Goal: Task Accomplishment & Management: Manage account settings

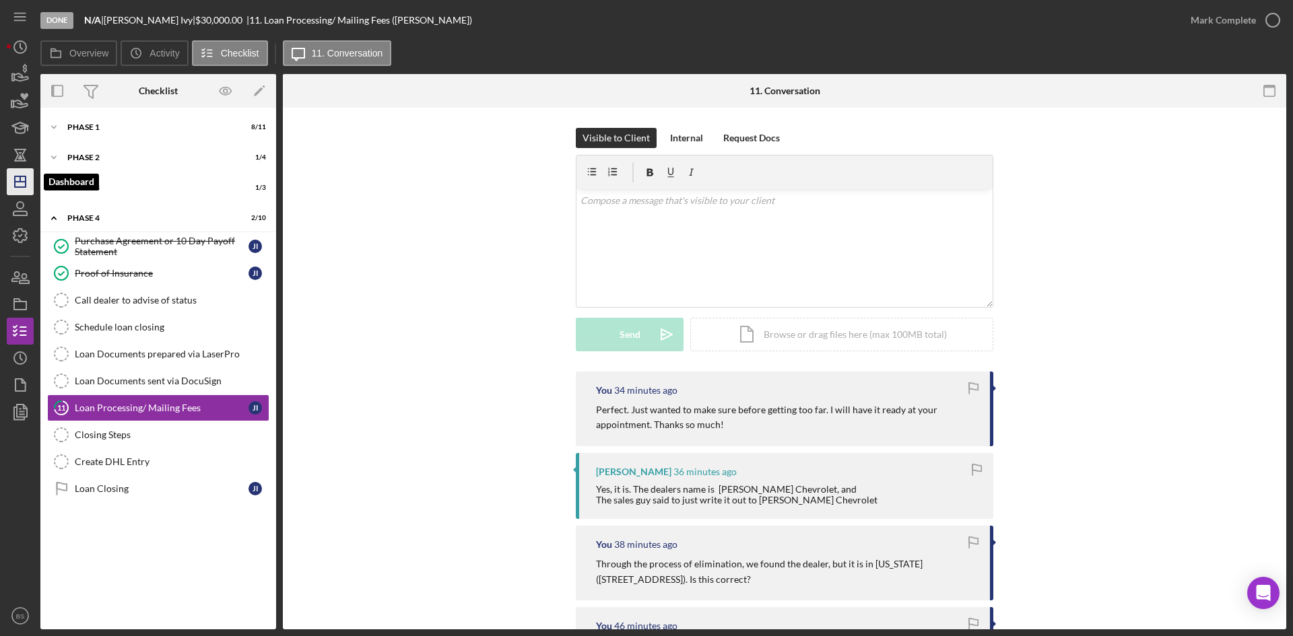
click at [24, 179] on icon "Icon/Dashboard" at bounding box center [20, 182] width 34 height 34
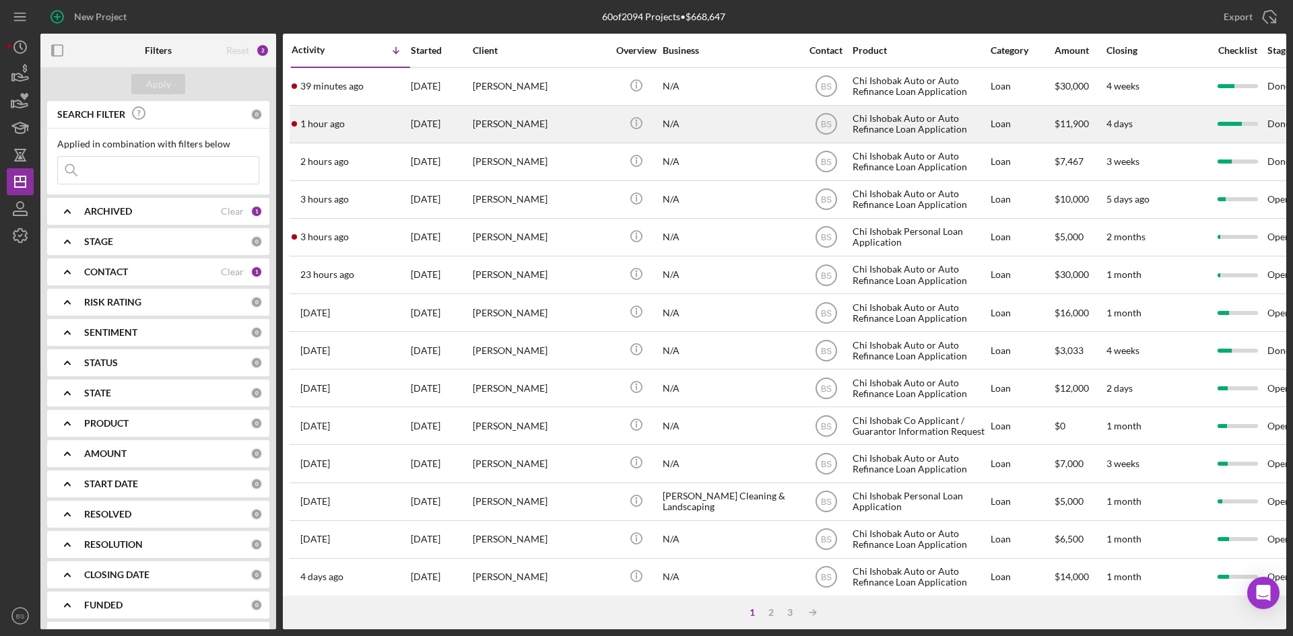
click at [503, 133] on div "[PERSON_NAME]" at bounding box center [540, 124] width 135 height 36
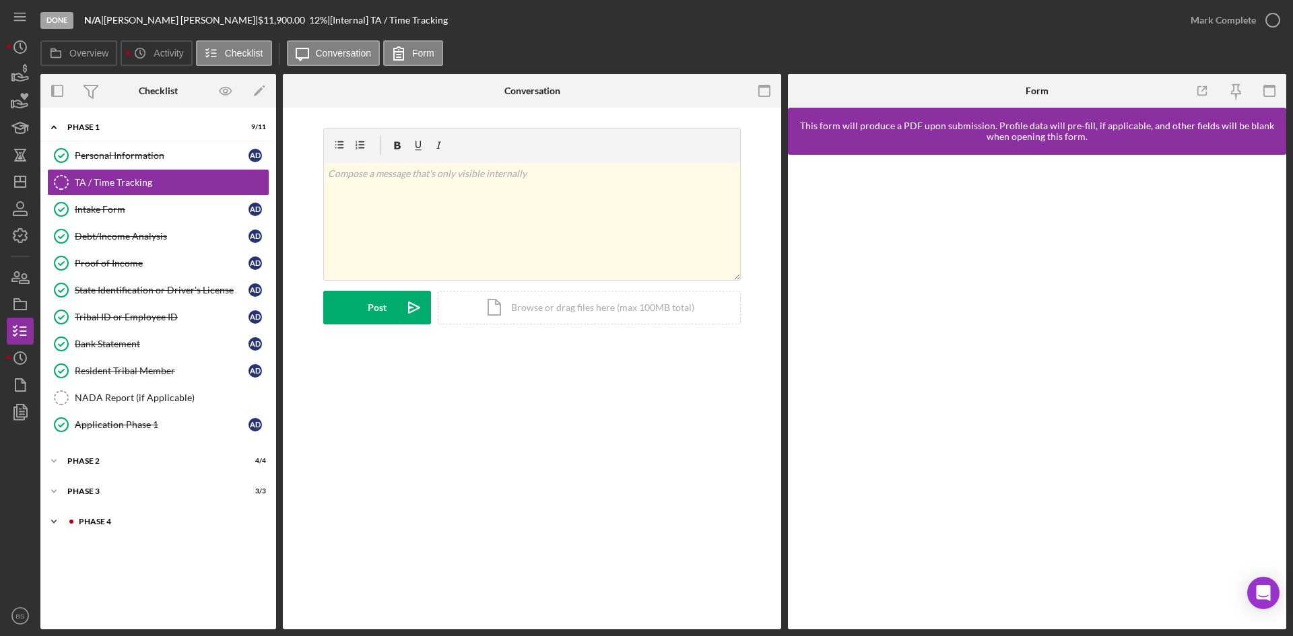
click at [118, 516] on div "Icon/Expander Phase 4 1 / 10" at bounding box center [158, 521] width 236 height 27
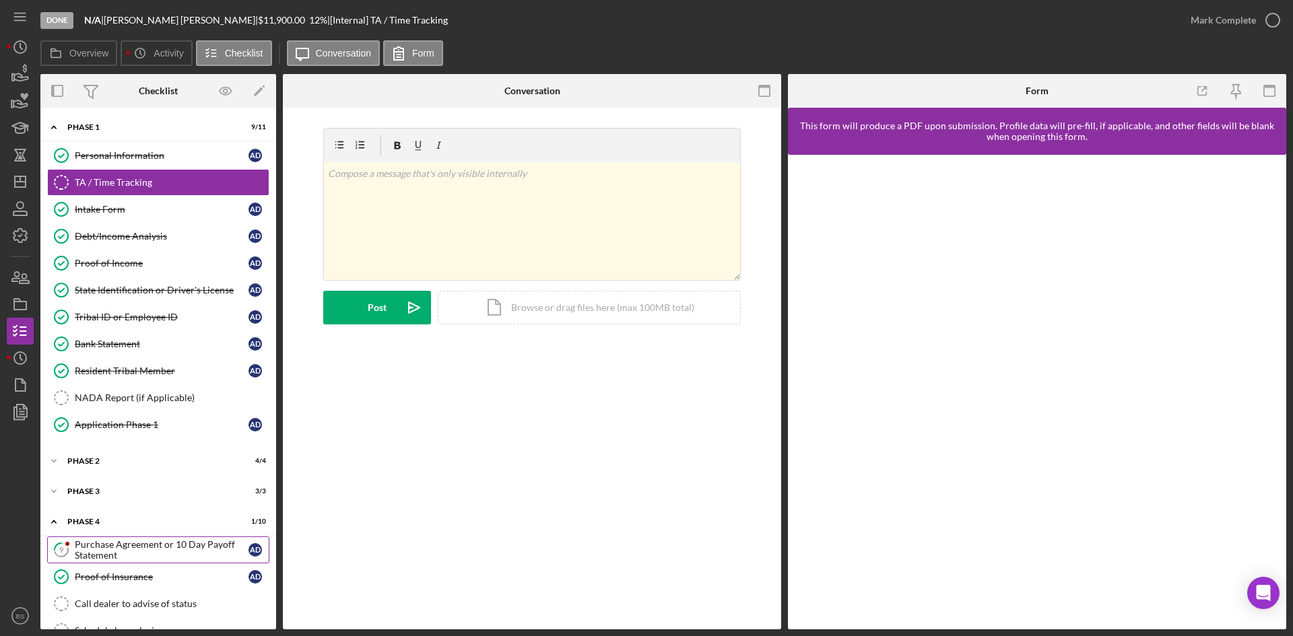
click at [124, 557] on div "Purchase Agreement or 10 Day Payoff Statement" at bounding box center [162, 550] width 174 height 22
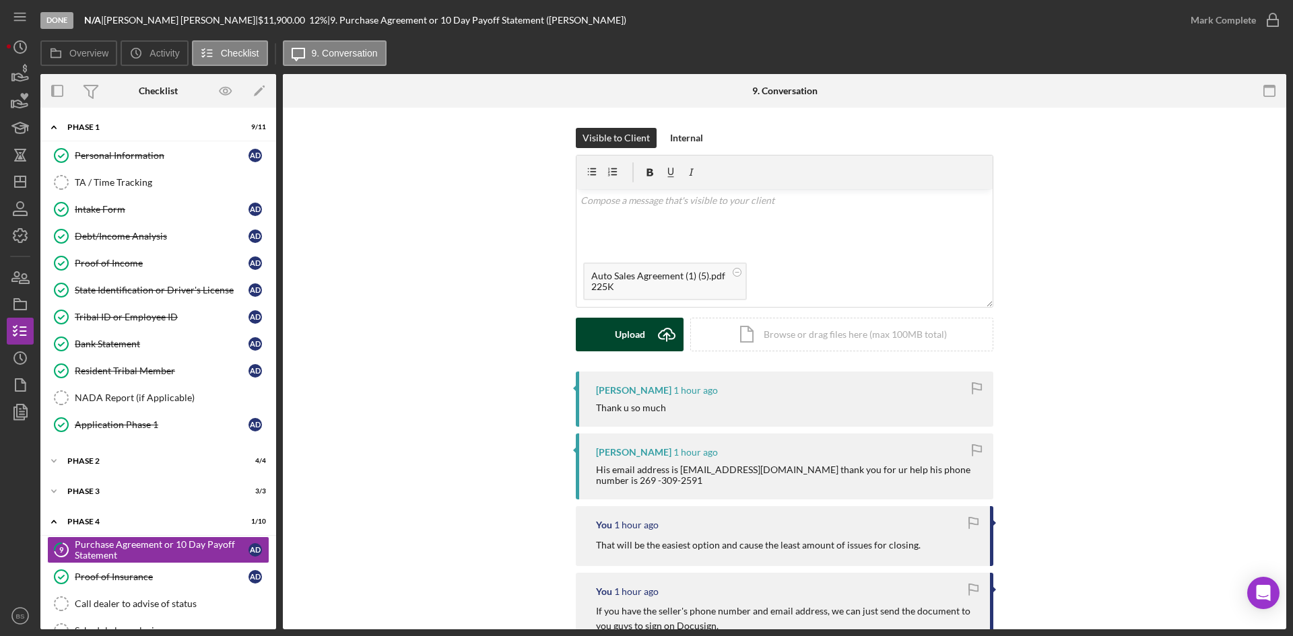
click at [601, 347] on button "Upload Icon/Upload" at bounding box center [630, 335] width 108 height 34
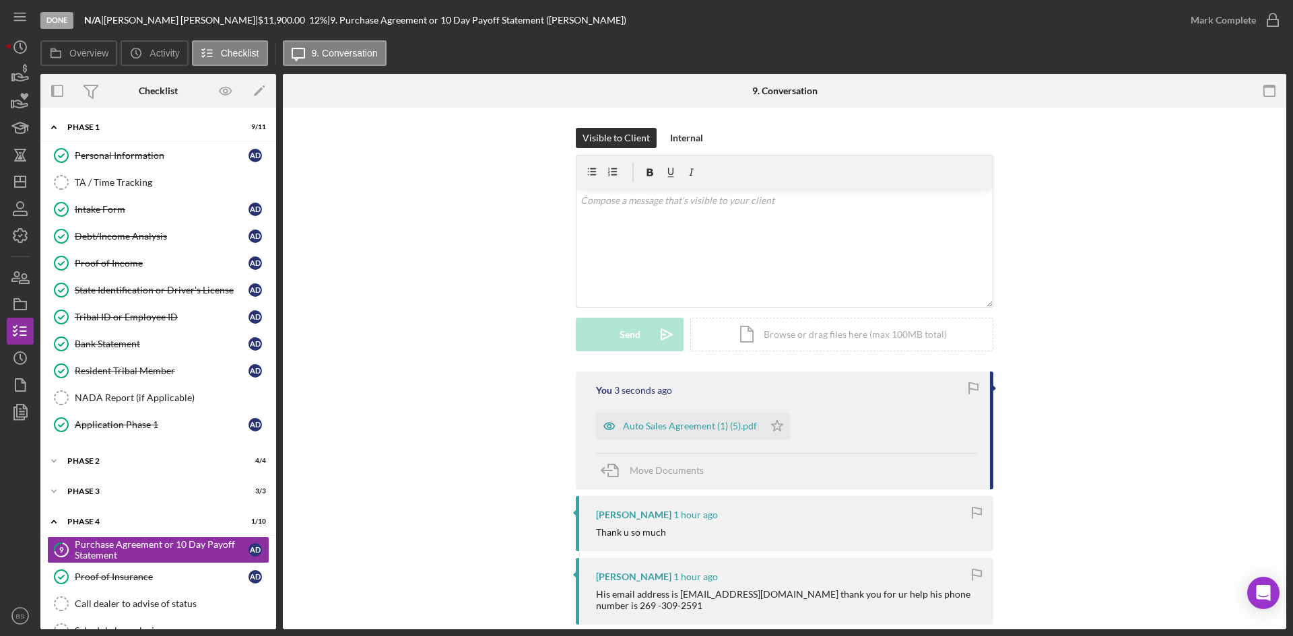
click at [759, 425] on div "Auto Sales Agreement (1) (5).pdf" at bounding box center [680, 426] width 168 height 27
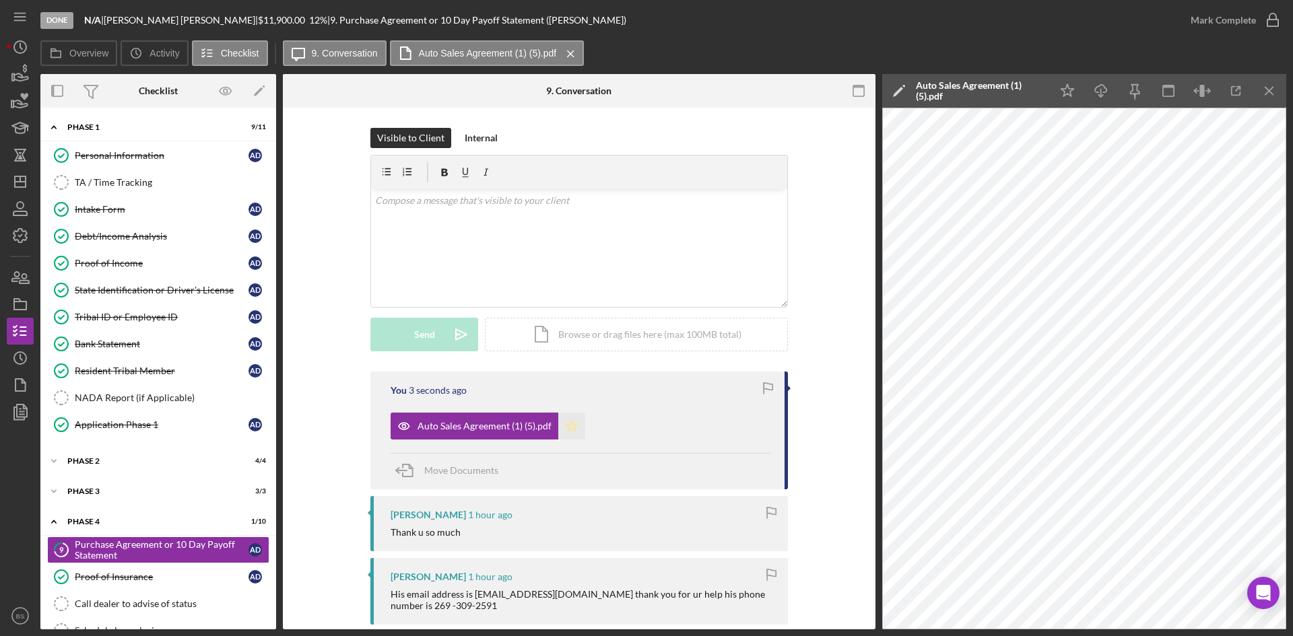
click at [570, 421] on polygon "button" at bounding box center [571, 425] width 11 height 11
click at [1212, 15] on div "Mark Complete" at bounding box center [1222, 20] width 65 height 27
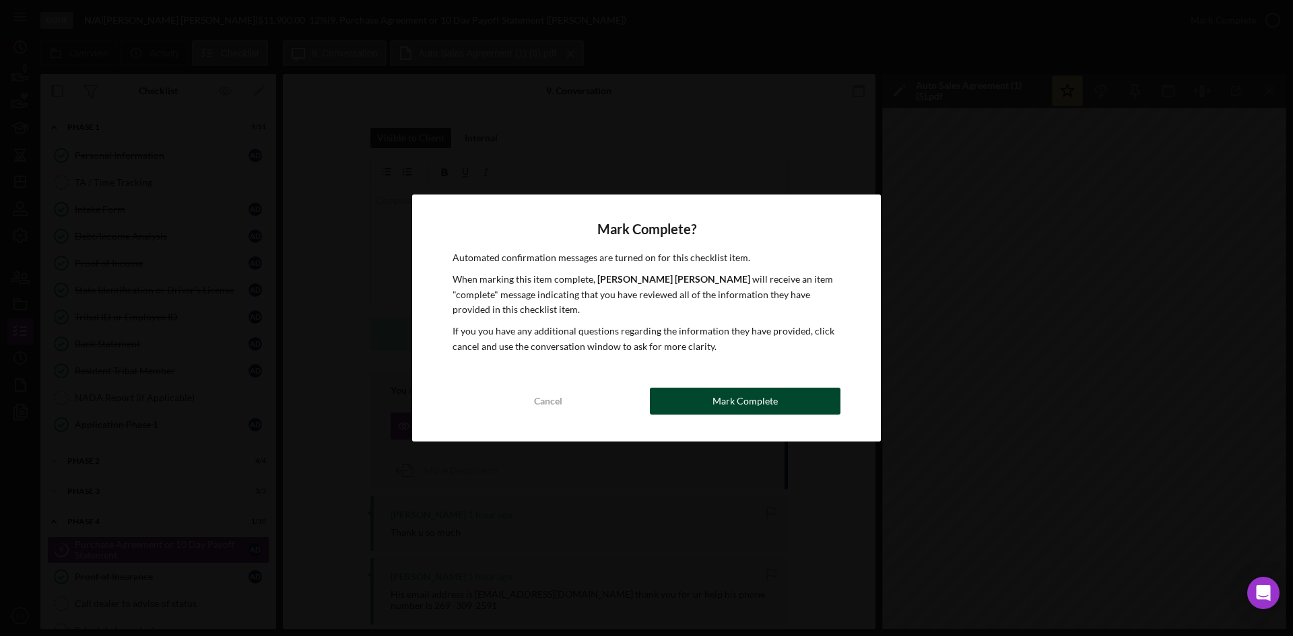
click at [815, 394] on button "Mark Complete" at bounding box center [745, 401] width 191 height 27
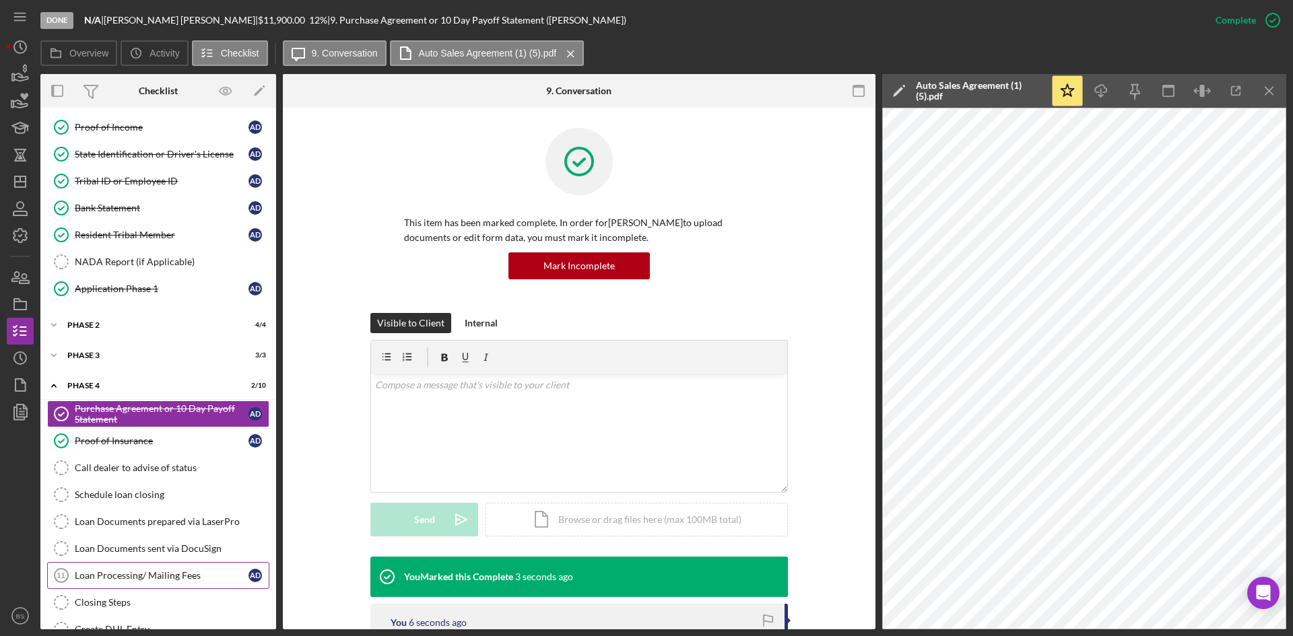
scroll to position [190, 0]
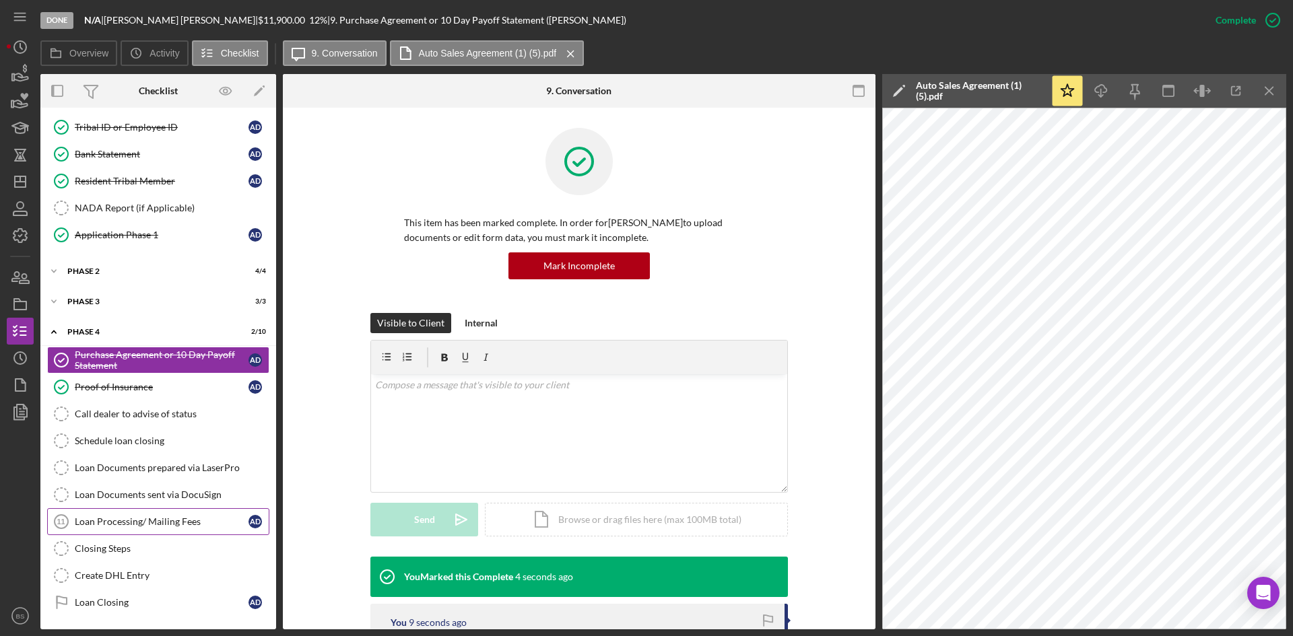
click at [199, 514] on link "Loan Processing/ Mailing Fees 11 Loan Processing/ Mailing Fees A D" at bounding box center [158, 521] width 222 height 27
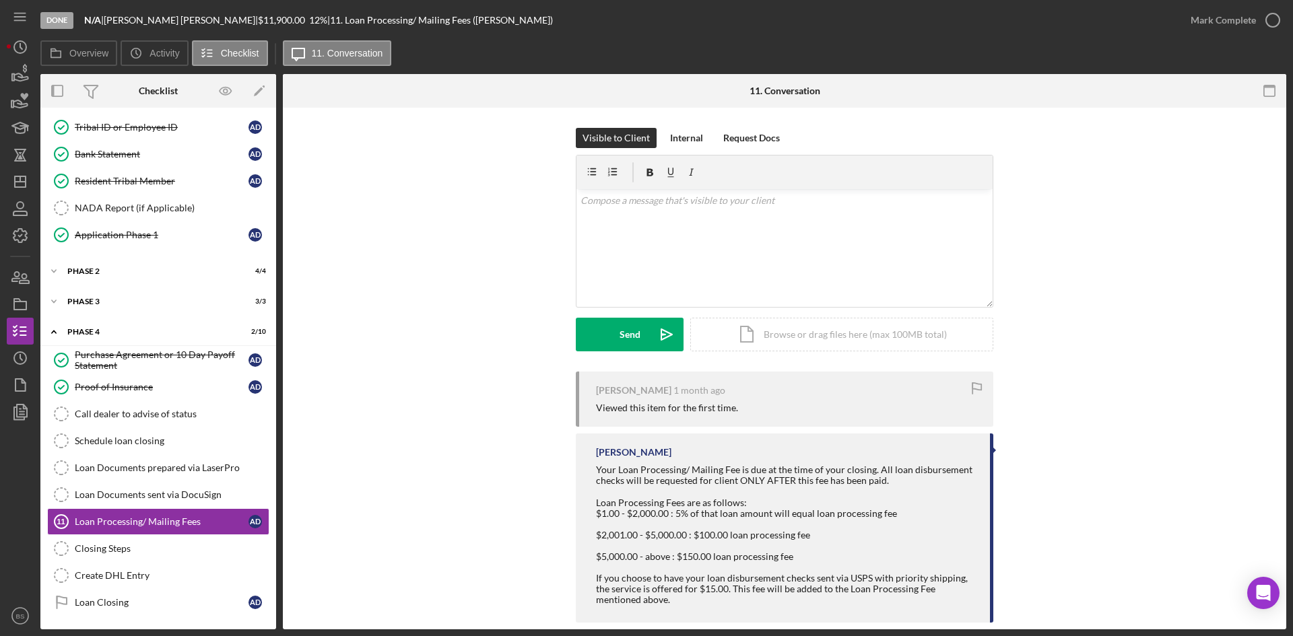
scroll to position [190, 0]
click at [763, 284] on div "v Color teal Color pink Remove color Add row above Add row below Add column bef…" at bounding box center [784, 248] width 416 height 118
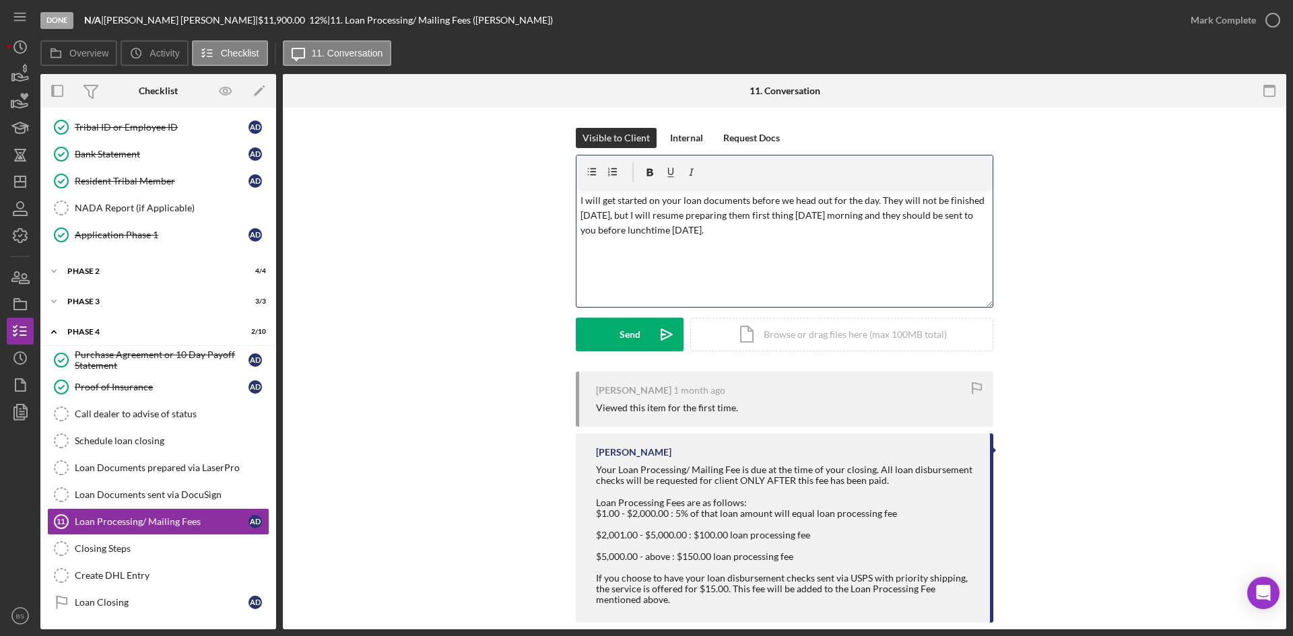
click at [866, 217] on p "I will get started on your loan documents before we head out for the day. They …" at bounding box center [784, 215] width 409 height 45
click at [722, 234] on p "I will get started on your loan documents before we head out for the day. They …" at bounding box center [784, 215] width 409 height 45
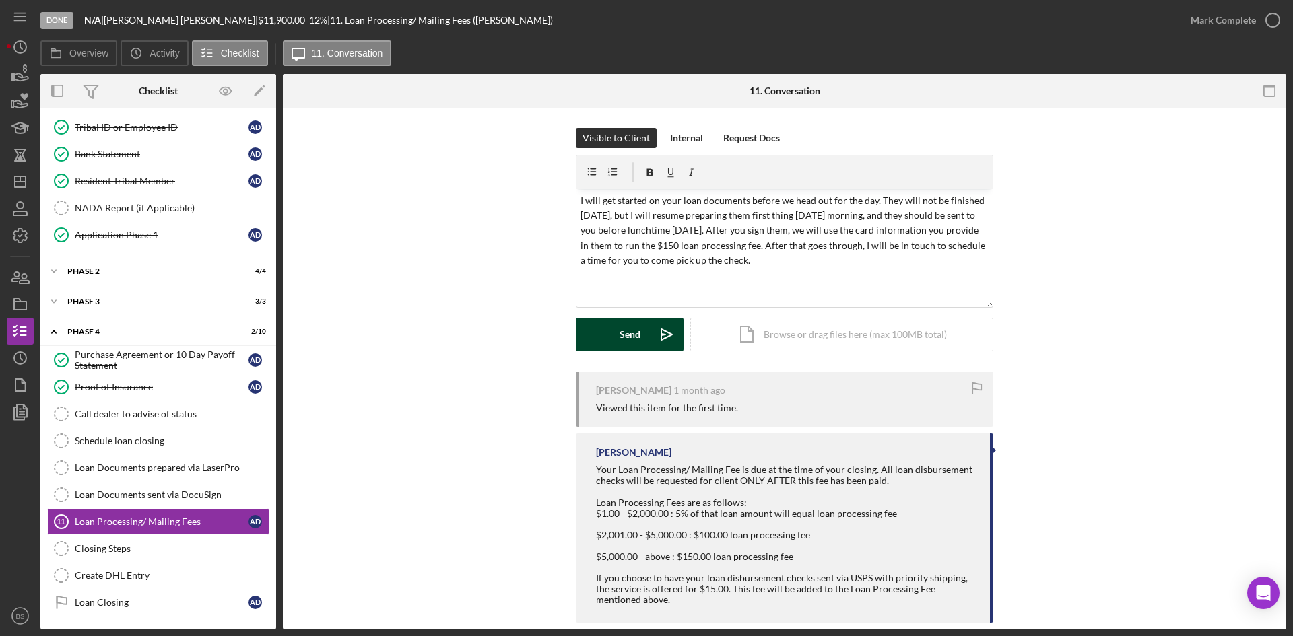
click at [654, 325] on icon "Icon/icon-invite-send" at bounding box center [667, 335] width 34 height 34
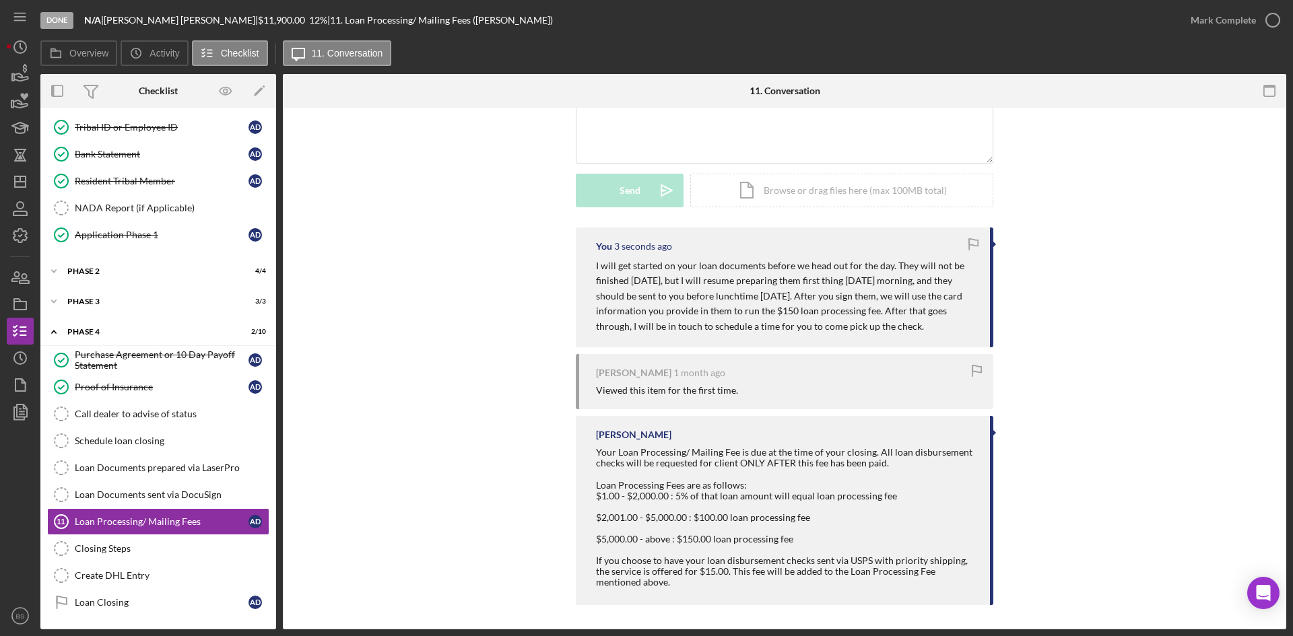
scroll to position [147, 0]
click at [18, 186] on icon "Icon/Dashboard" at bounding box center [20, 182] width 34 height 34
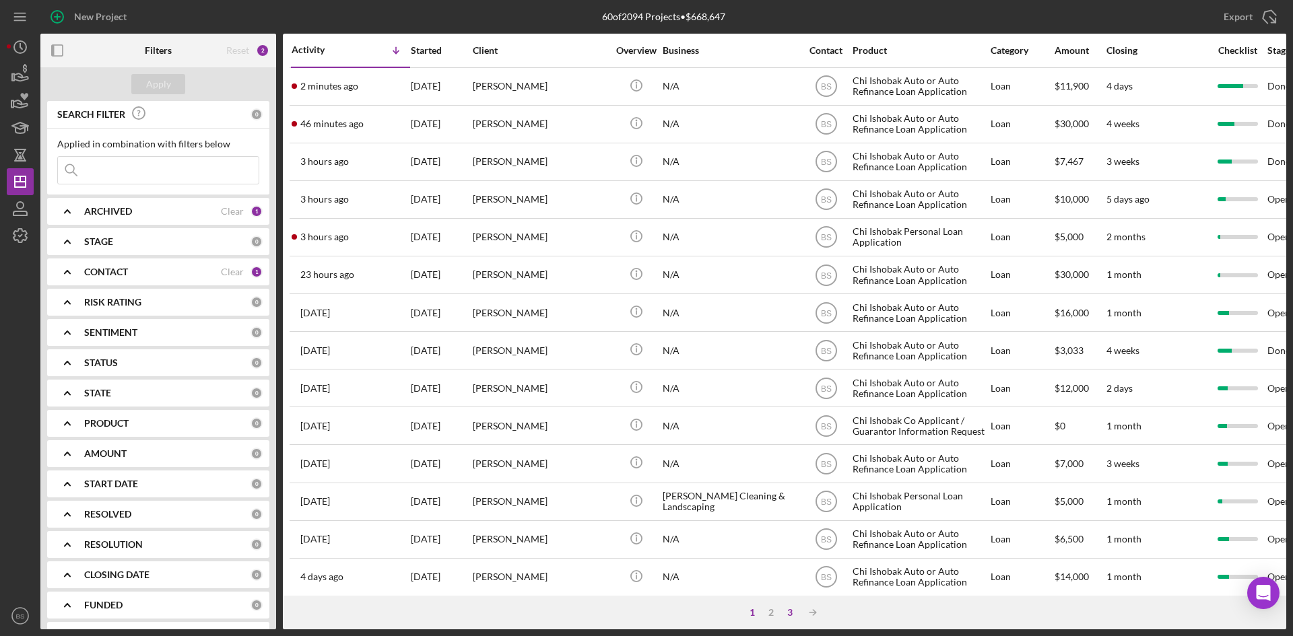
click at [791, 608] on div "3" at bounding box center [789, 612] width 19 height 11
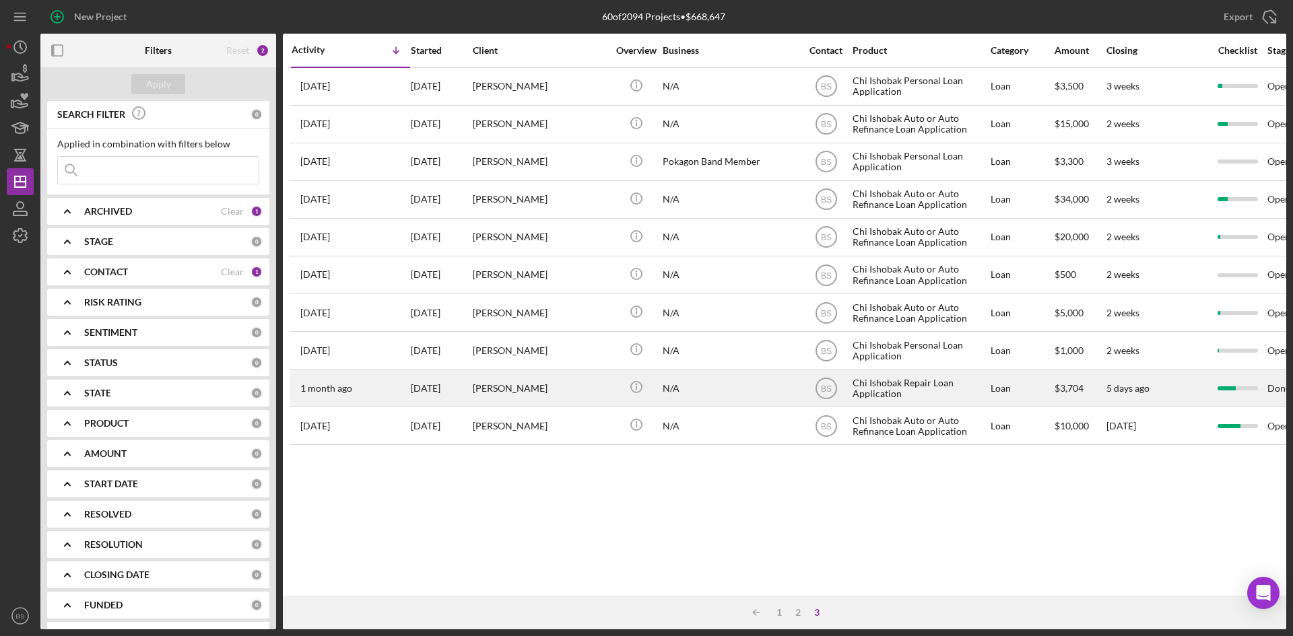
click at [577, 379] on div "[PERSON_NAME]" at bounding box center [540, 388] width 135 height 36
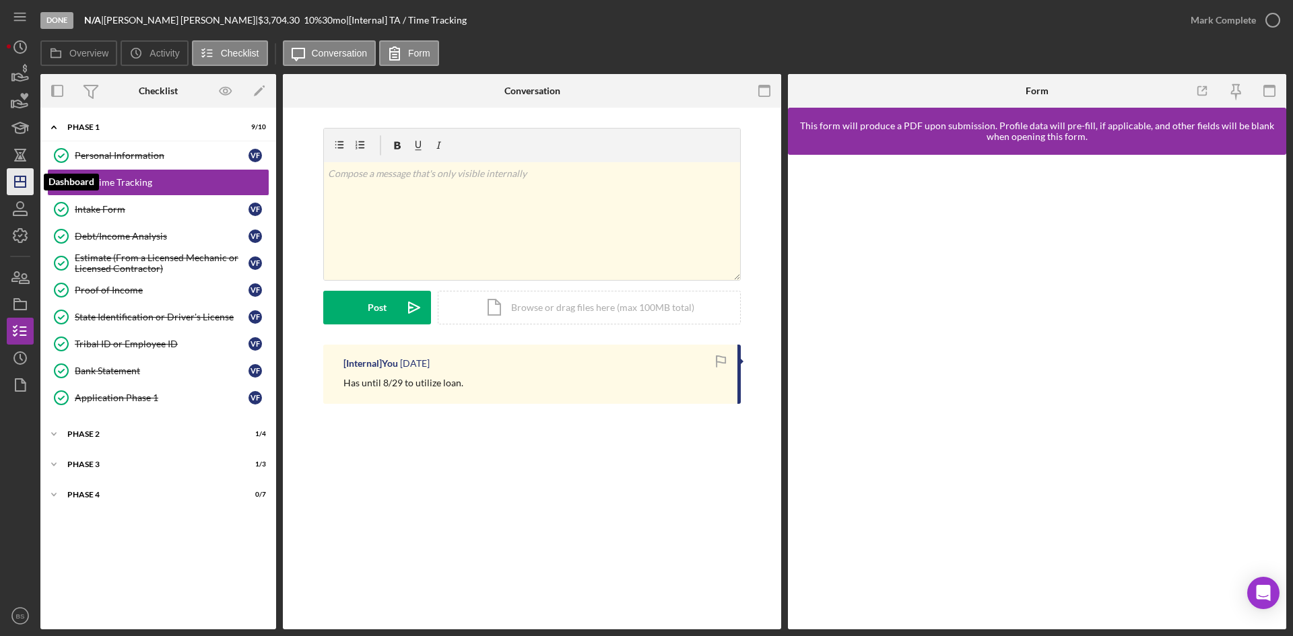
click at [31, 189] on icon "Icon/Dashboard" at bounding box center [20, 182] width 34 height 34
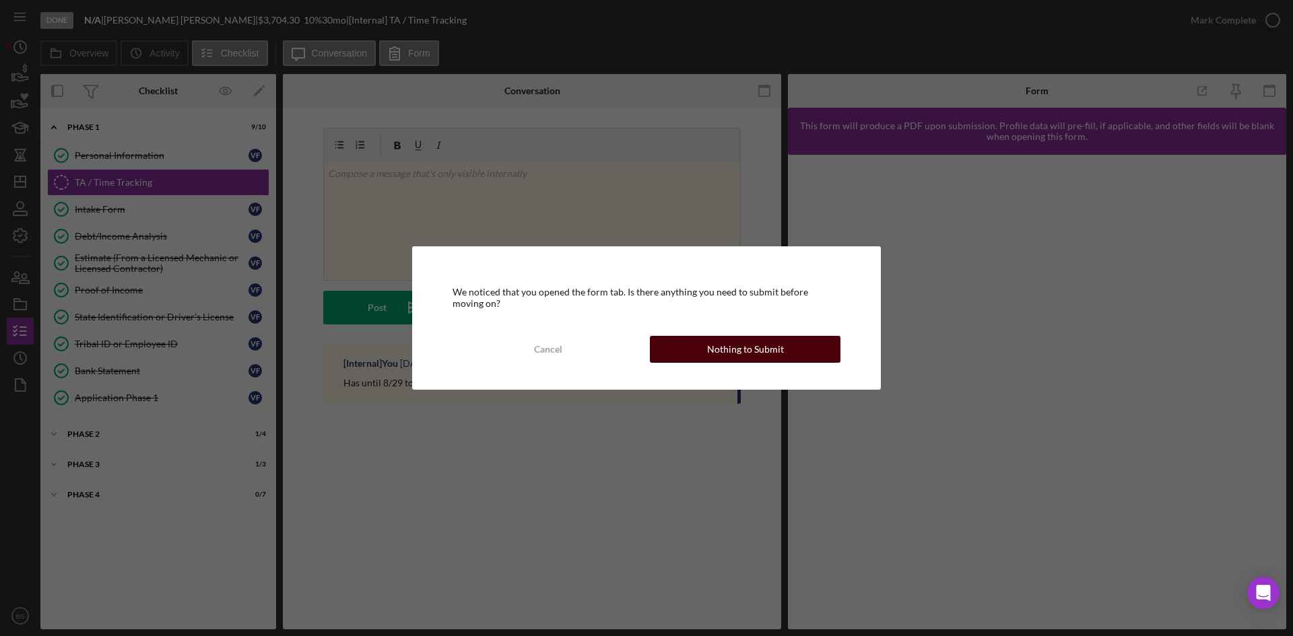
click at [678, 346] on button "Nothing to Submit" at bounding box center [745, 349] width 191 height 27
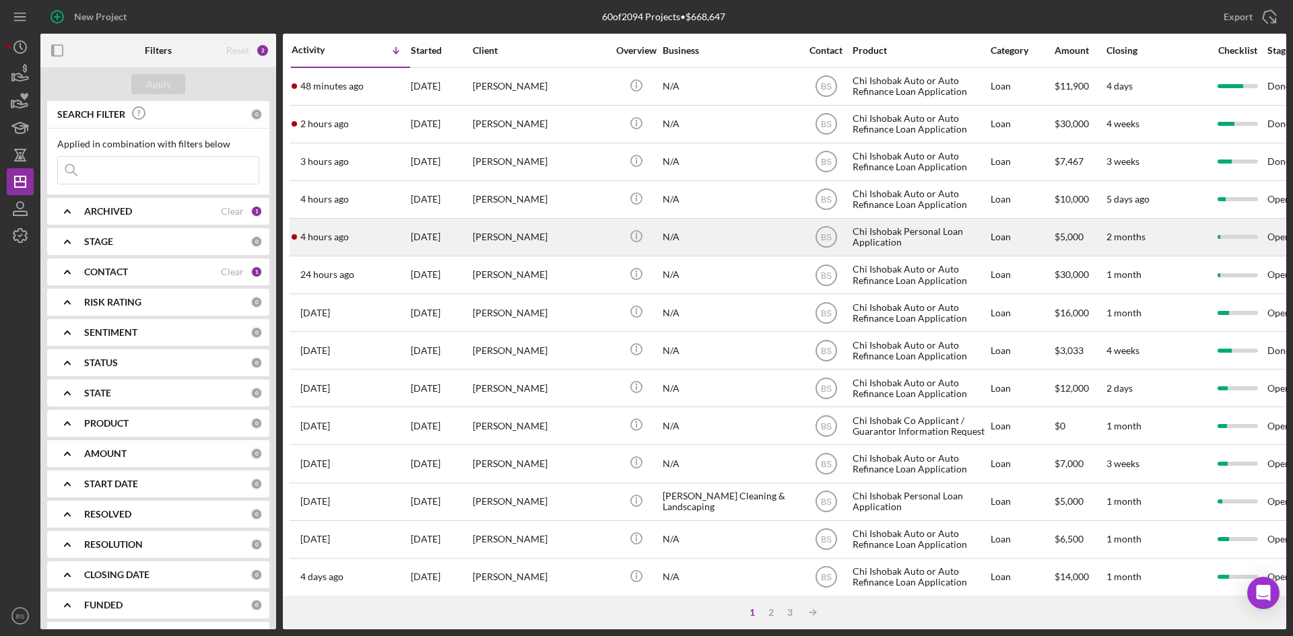
click at [584, 246] on div "[PERSON_NAME]" at bounding box center [540, 237] width 135 height 36
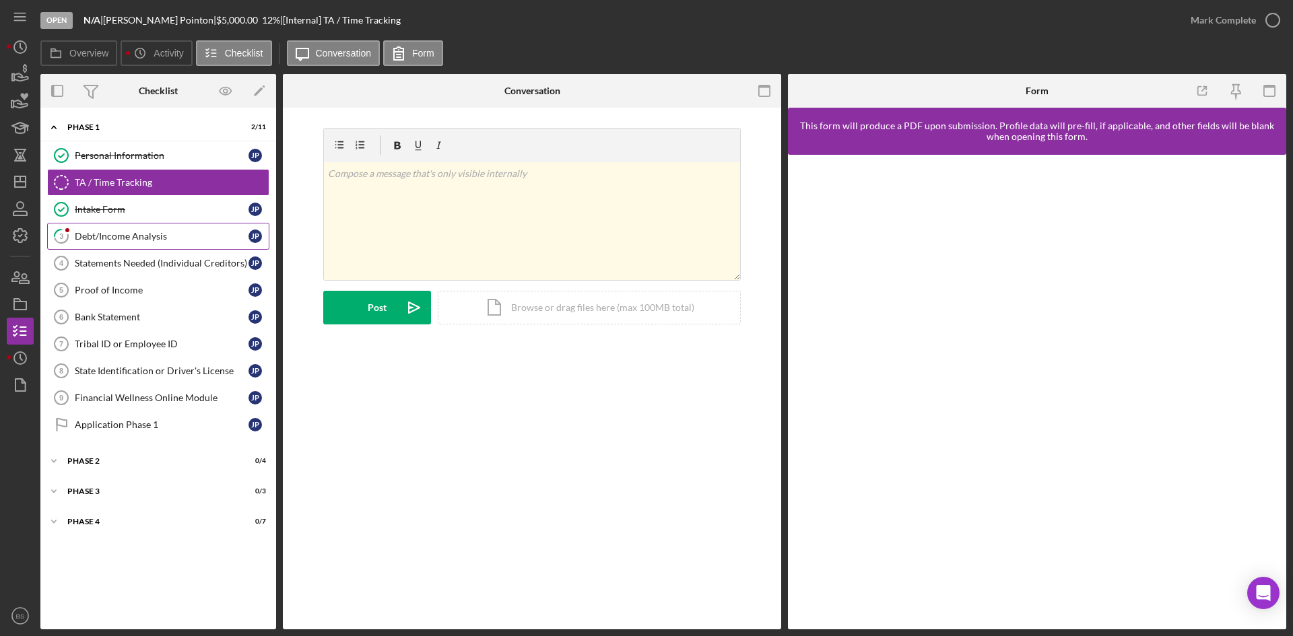
click at [228, 227] on link "3 Debt/Income Analysis J P" at bounding box center [158, 236] width 222 height 27
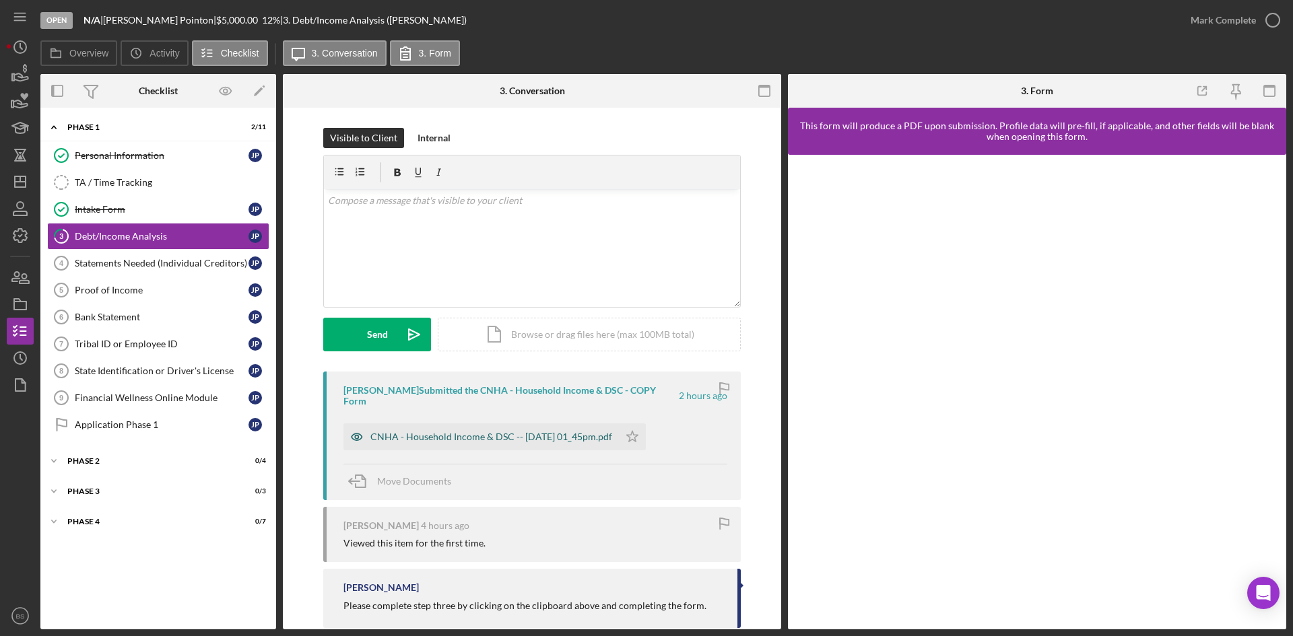
click at [425, 423] on div "CNHA - Household Income & DSC -- [DATE] 01_45pm.pdf" at bounding box center [480, 436] width 275 height 27
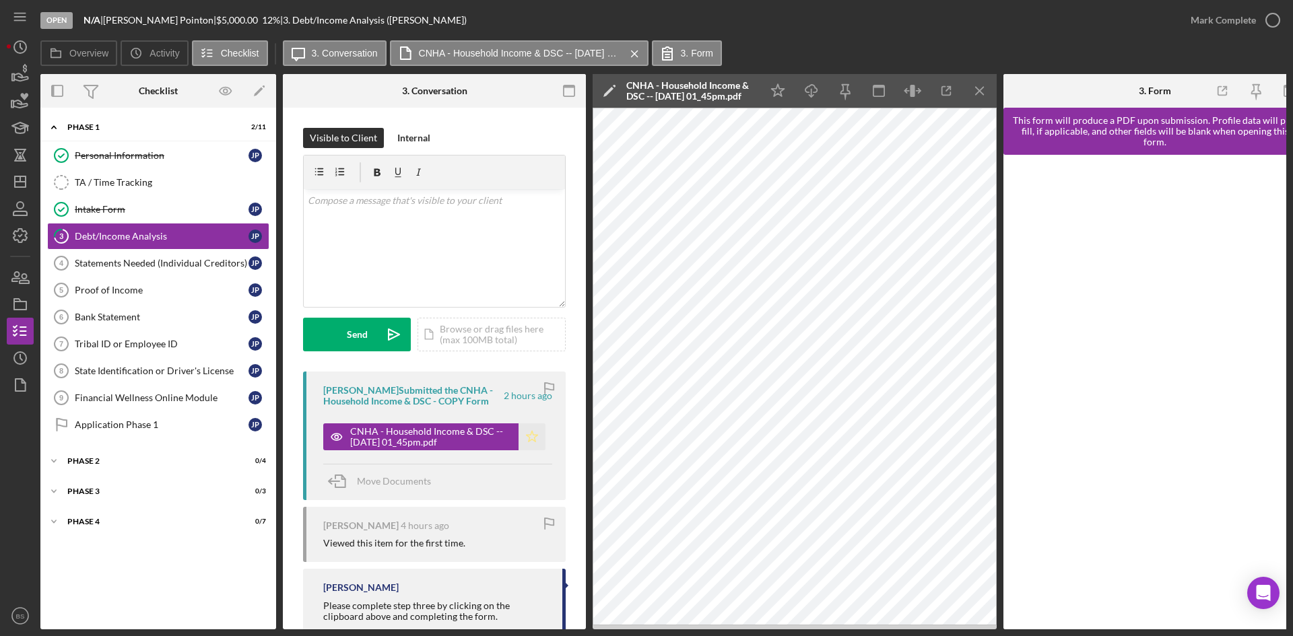
click at [528, 437] on icon "Icon/Star" at bounding box center [531, 436] width 27 height 27
click at [1185, 24] on button "Mark Complete" at bounding box center [1231, 20] width 109 height 27
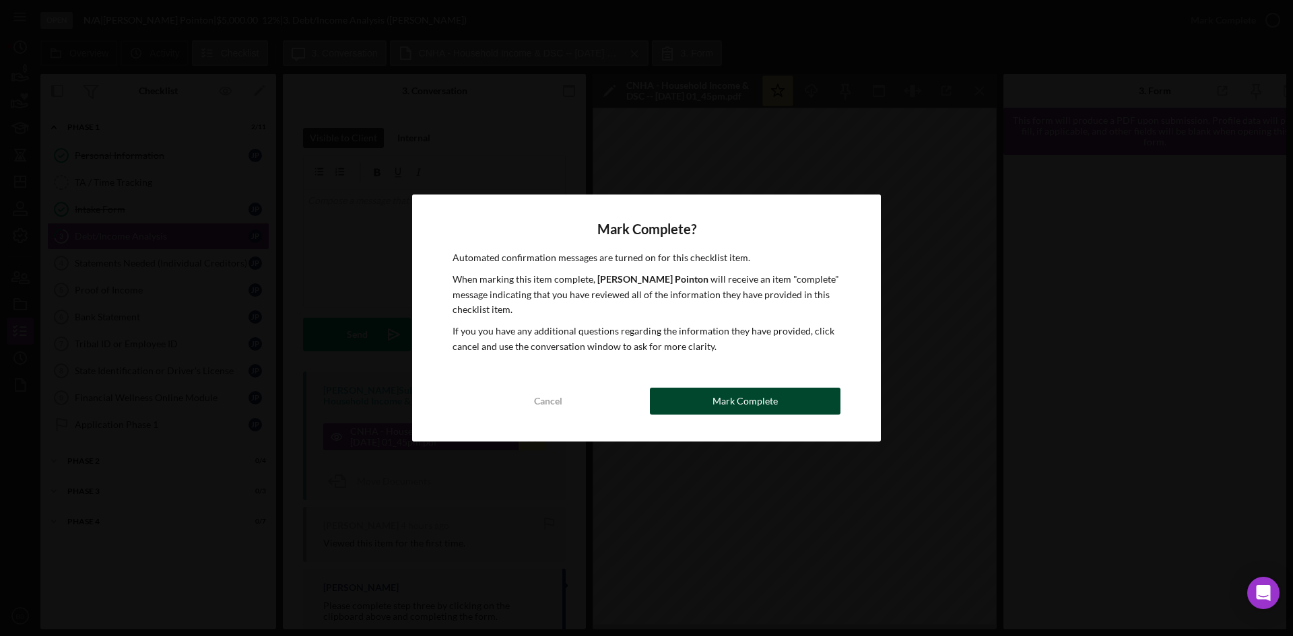
click at [792, 404] on button "Mark Complete" at bounding box center [745, 401] width 191 height 27
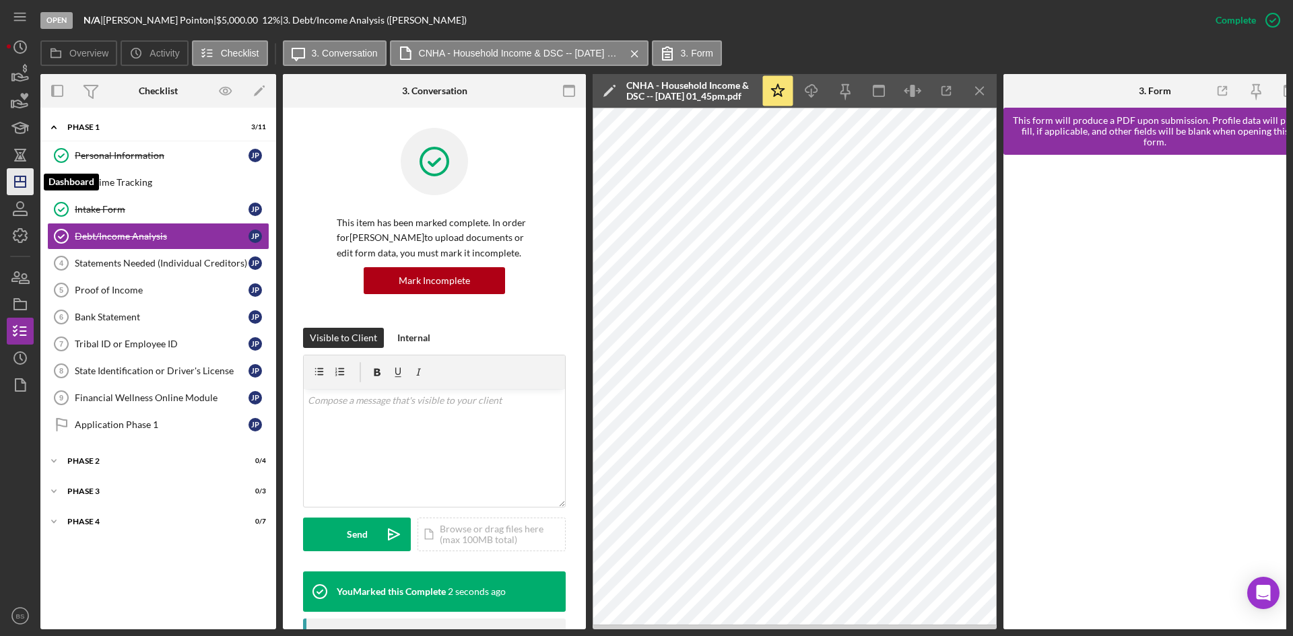
click at [32, 187] on icon "Icon/Dashboard" at bounding box center [20, 182] width 34 height 34
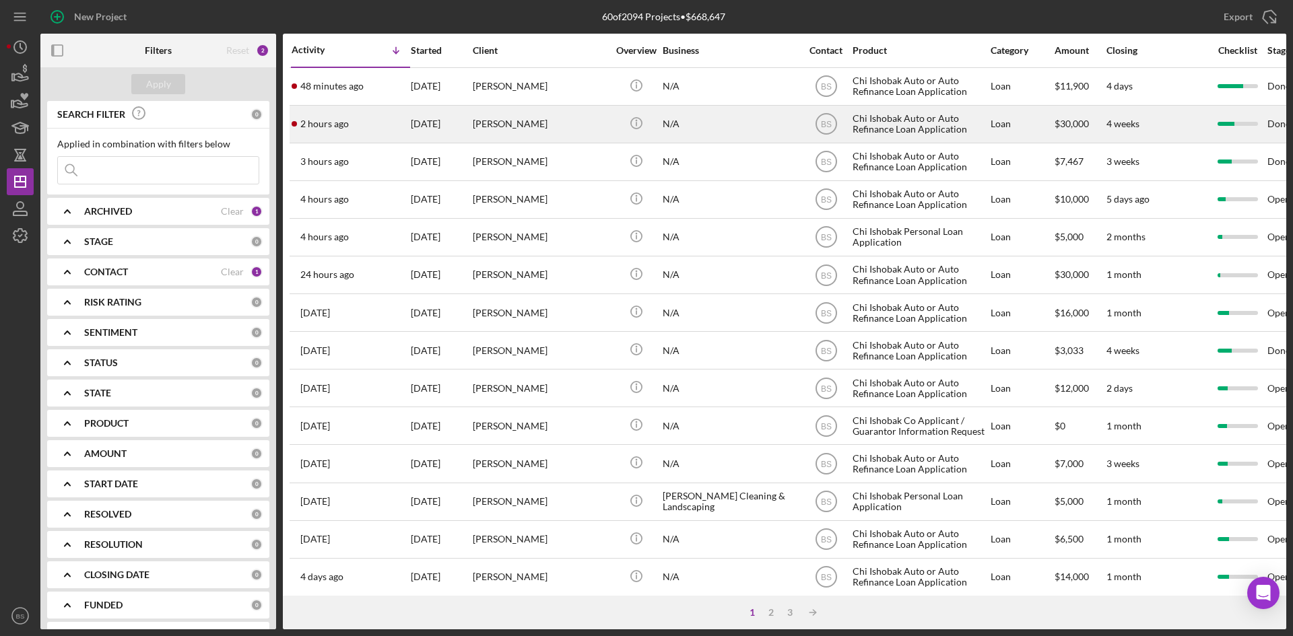
click at [357, 129] on div "2 hours ago [PERSON_NAME]" at bounding box center [350, 124] width 118 height 36
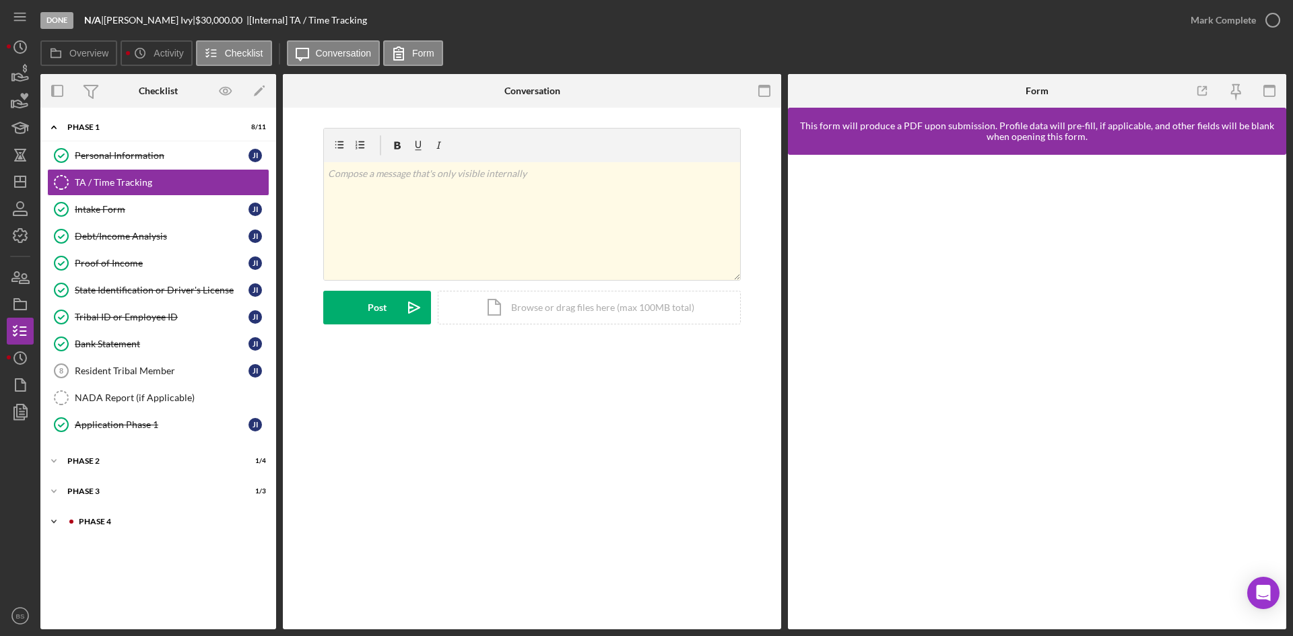
click at [120, 527] on div "Icon/Expander Phase 4 2 / 10" at bounding box center [158, 521] width 236 height 27
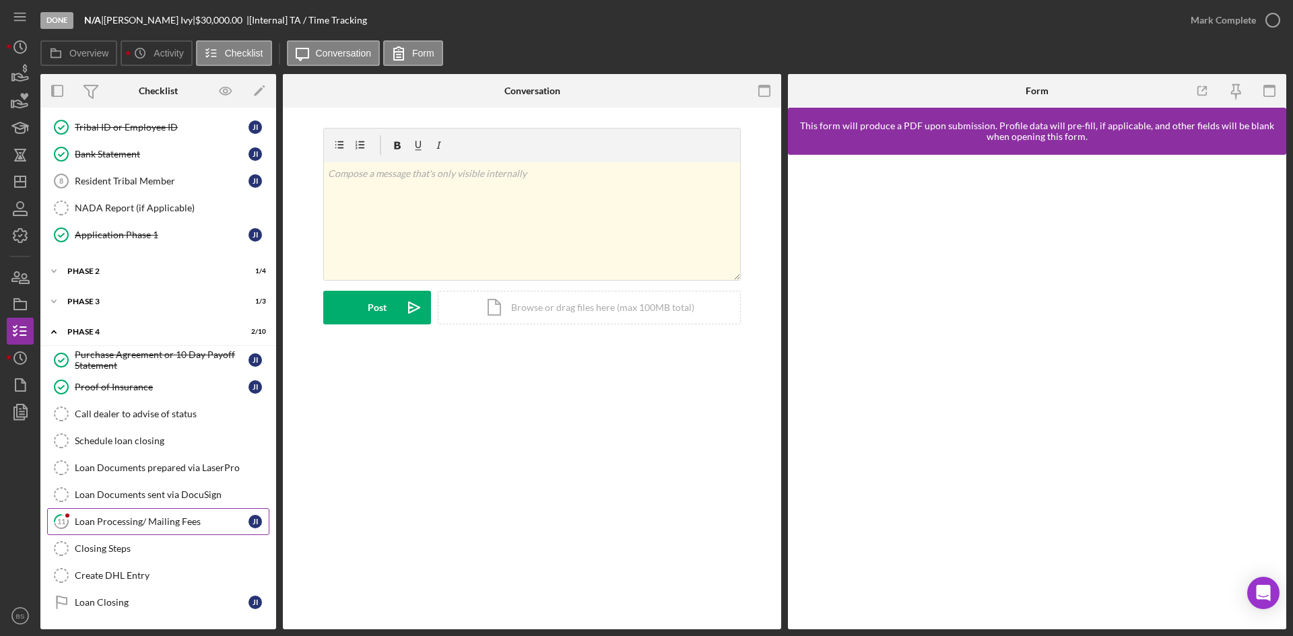
click at [127, 526] on div "Loan Processing/ Mailing Fees" at bounding box center [162, 521] width 174 height 11
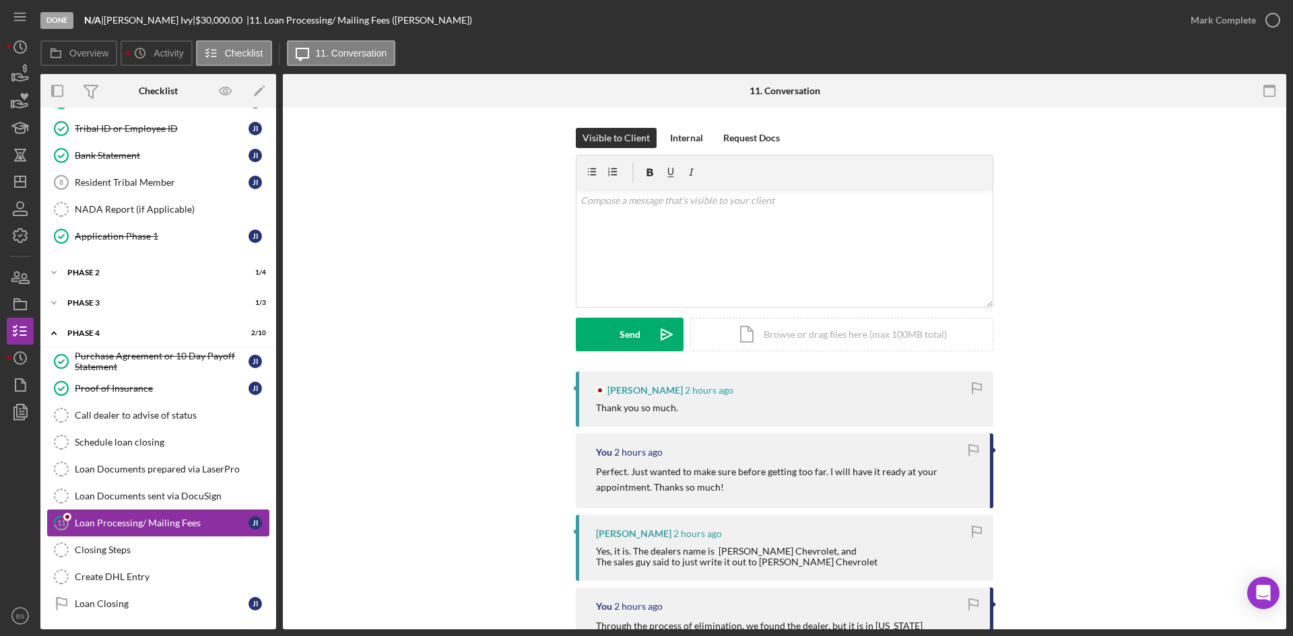
scroll to position [190, 0]
click at [22, 192] on icon "Icon/Dashboard" at bounding box center [20, 182] width 34 height 34
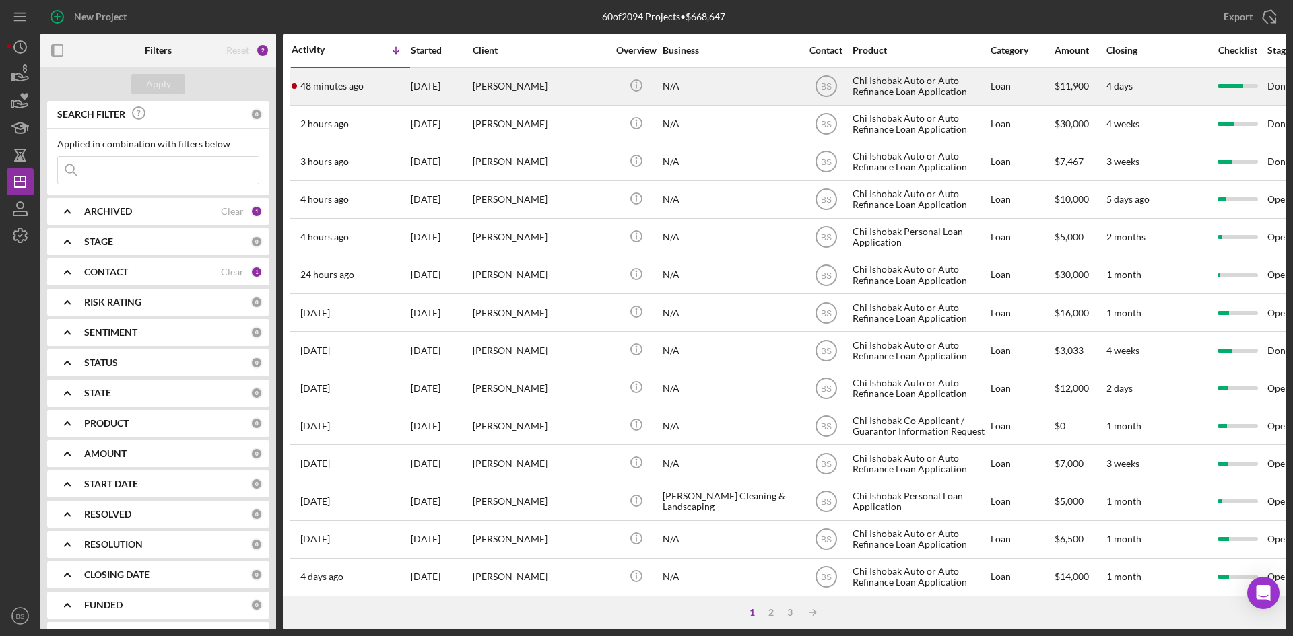
click at [413, 90] on div "[DATE]" at bounding box center [441, 87] width 61 height 36
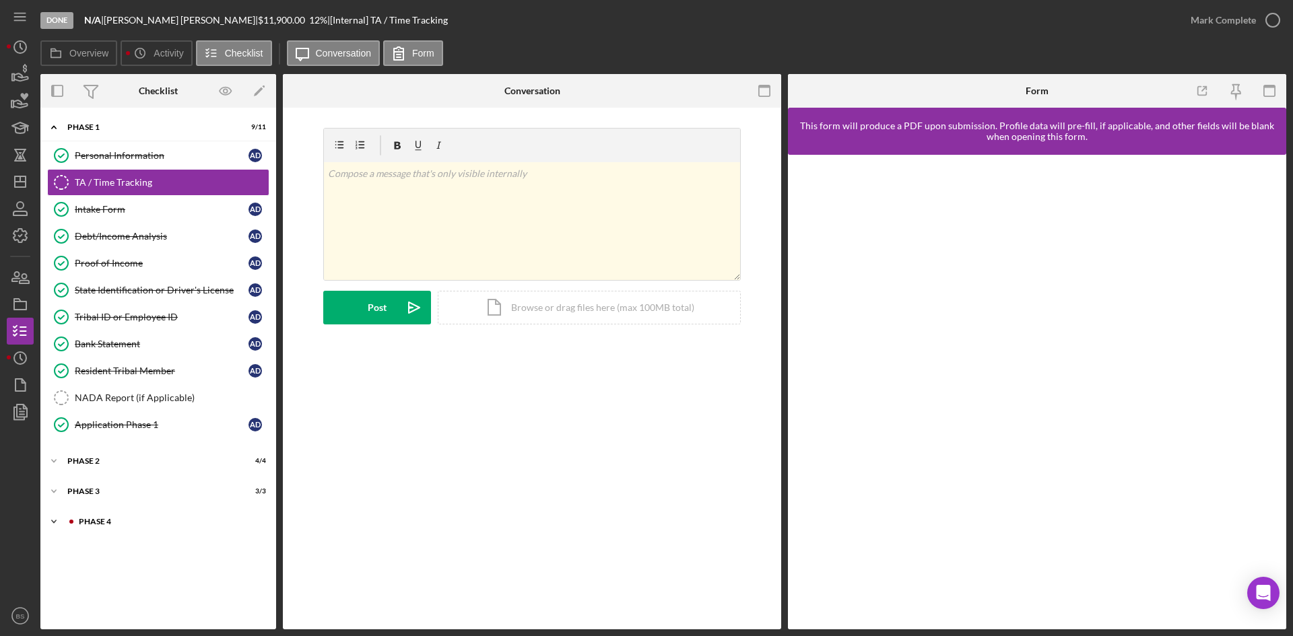
click at [125, 519] on div "Phase 4" at bounding box center [169, 522] width 180 height 8
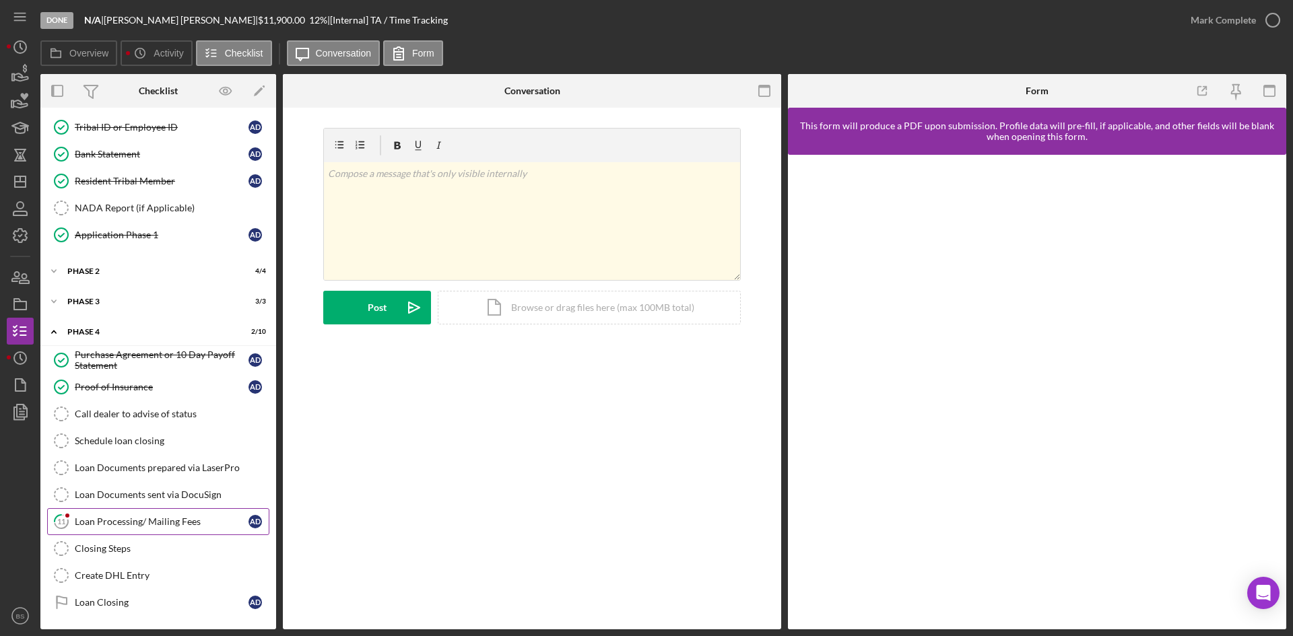
click at [134, 528] on link "11 Loan Processing/ Mailing Fees A D" at bounding box center [158, 521] width 222 height 27
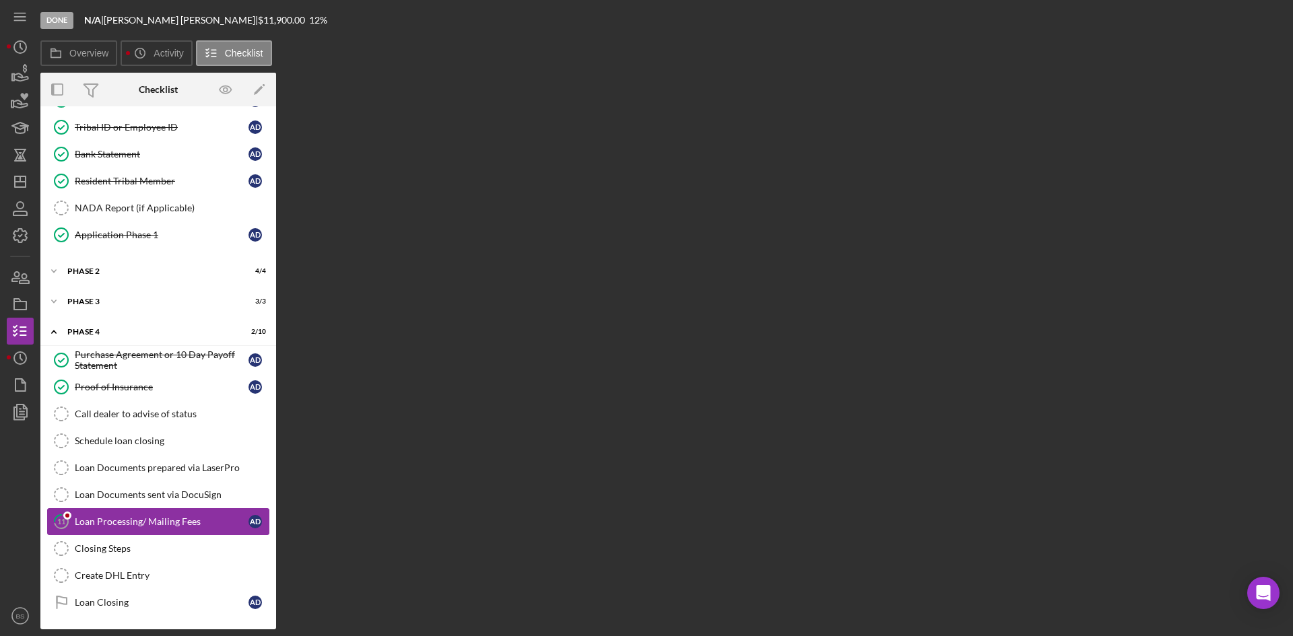
scroll to position [190, 0]
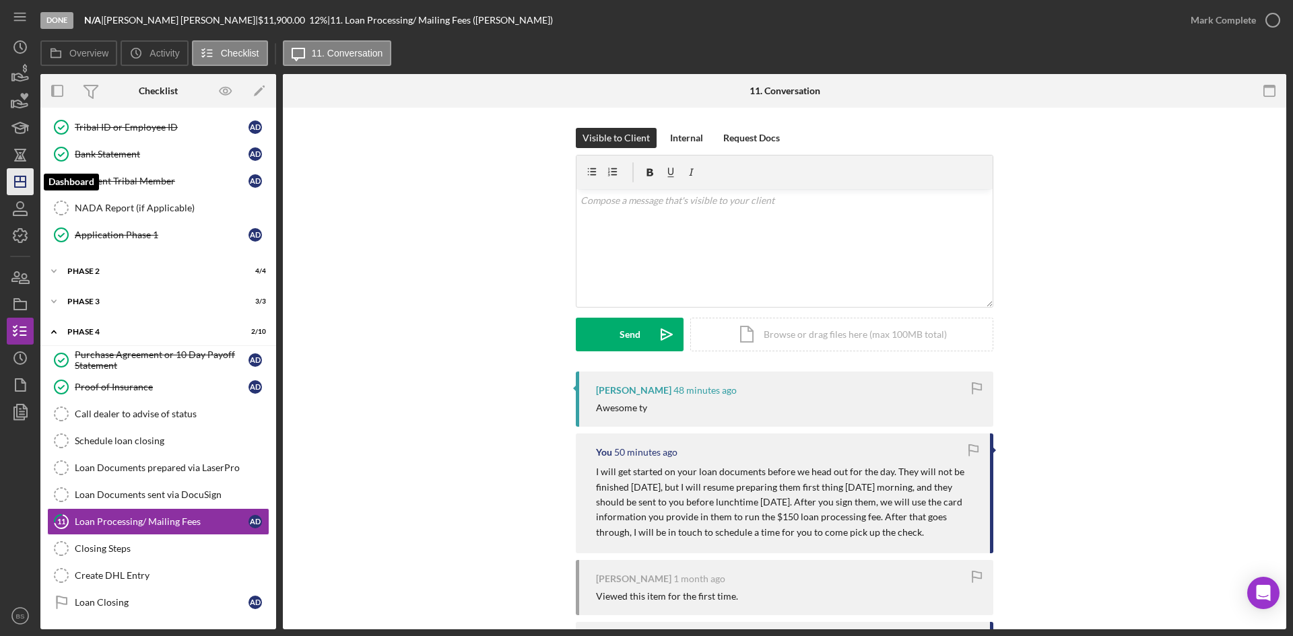
click at [28, 187] on icon "Icon/Dashboard" at bounding box center [20, 182] width 34 height 34
